Goal: Information Seeking & Learning: Learn about a topic

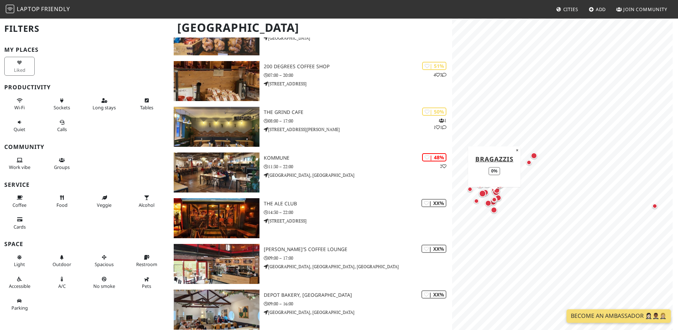
scroll to position [1406, 0]
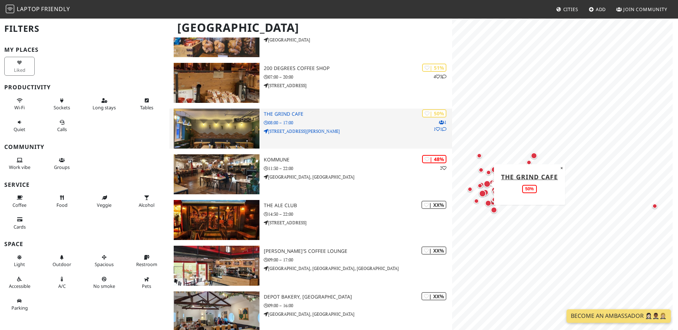
click at [443, 128] on icon at bounding box center [444, 129] width 4 height 4
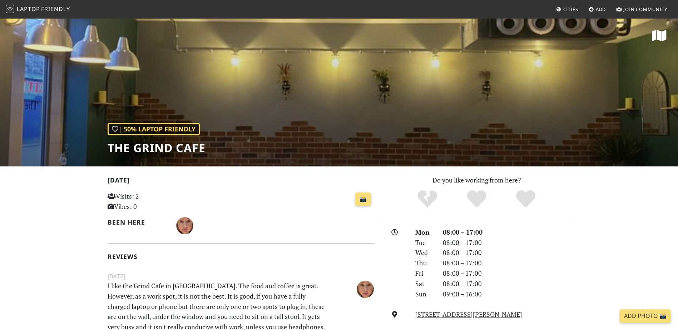
scroll to position [179, 0]
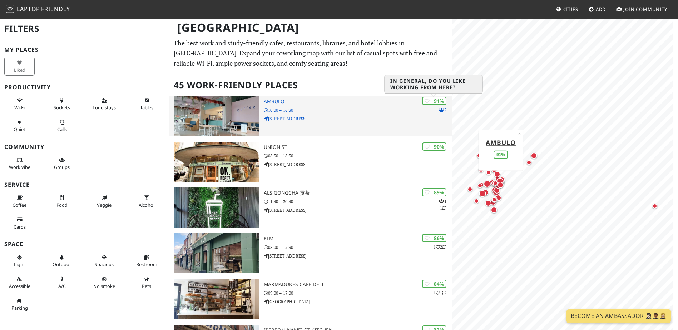
click at [438, 99] on div "| 91%" at bounding box center [434, 101] width 24 height 8
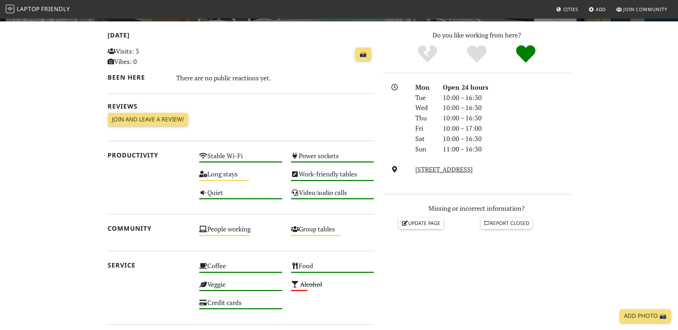
scroll to position [72, 0]
